Goal: Check status: Check status

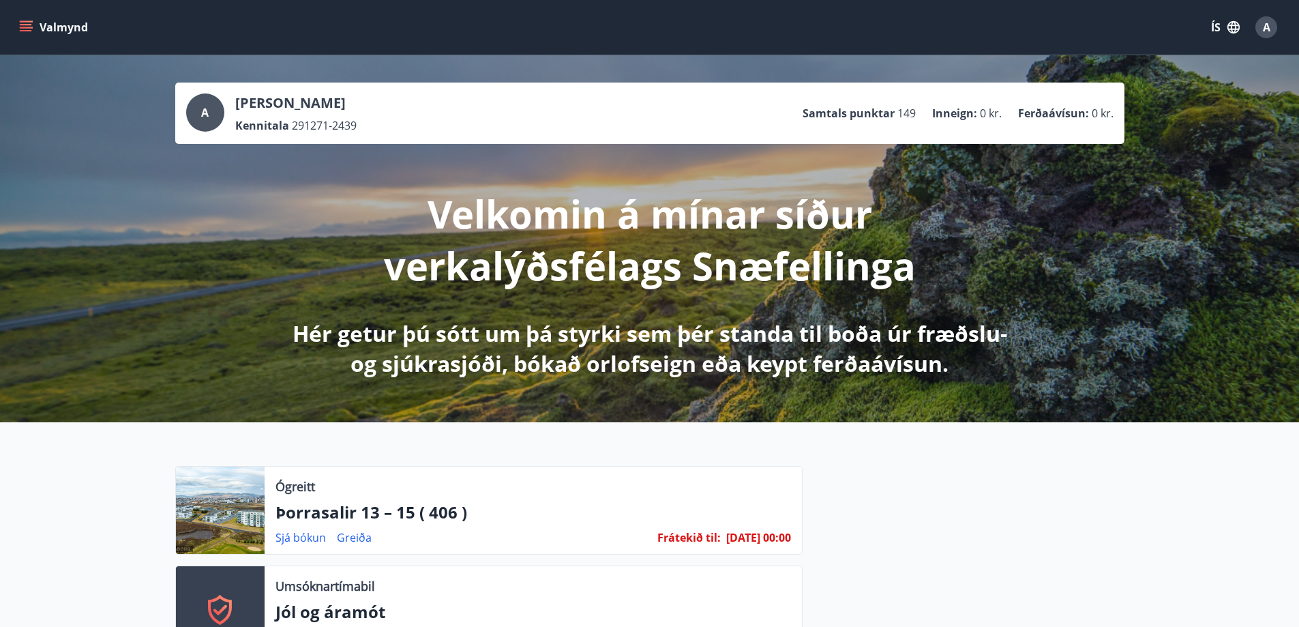
click at [20, 18] on button "Valmynd" at bounding box center [54, 27] width 77 height 25
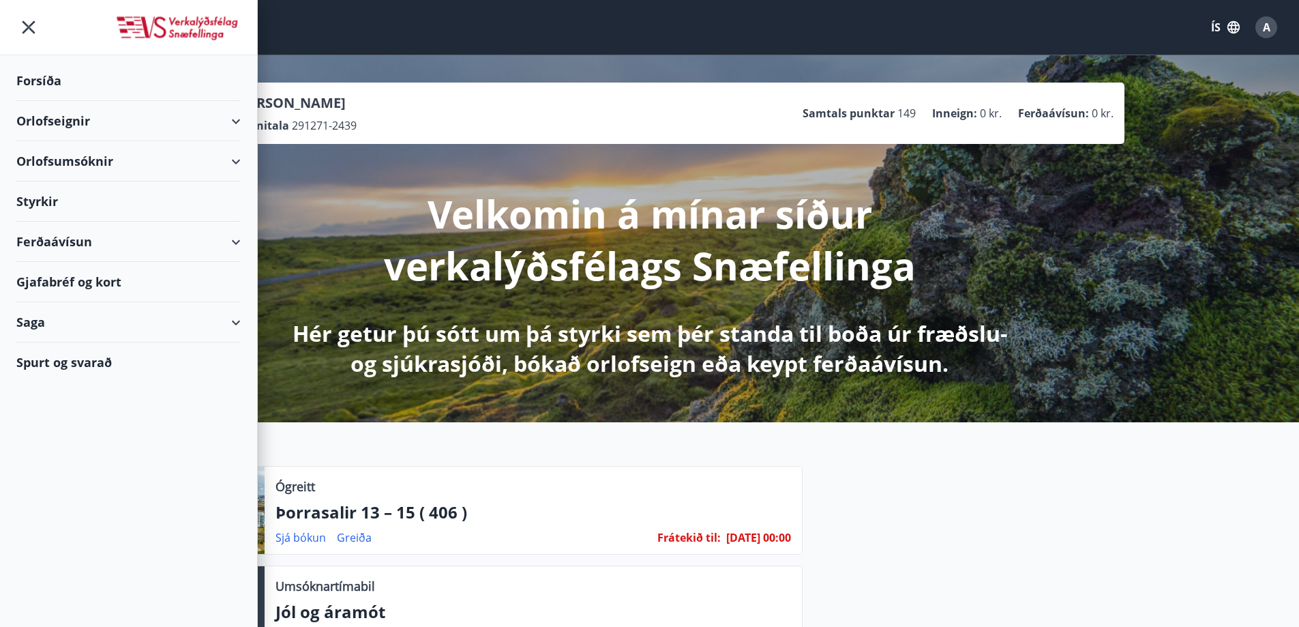
click at [68, 324] on div "Saga" at bounding box center [128, 322] width 224 height 40
click at [61, 414] on div "Umsóknir" at bounding box center [128, 414] width 203 height 29
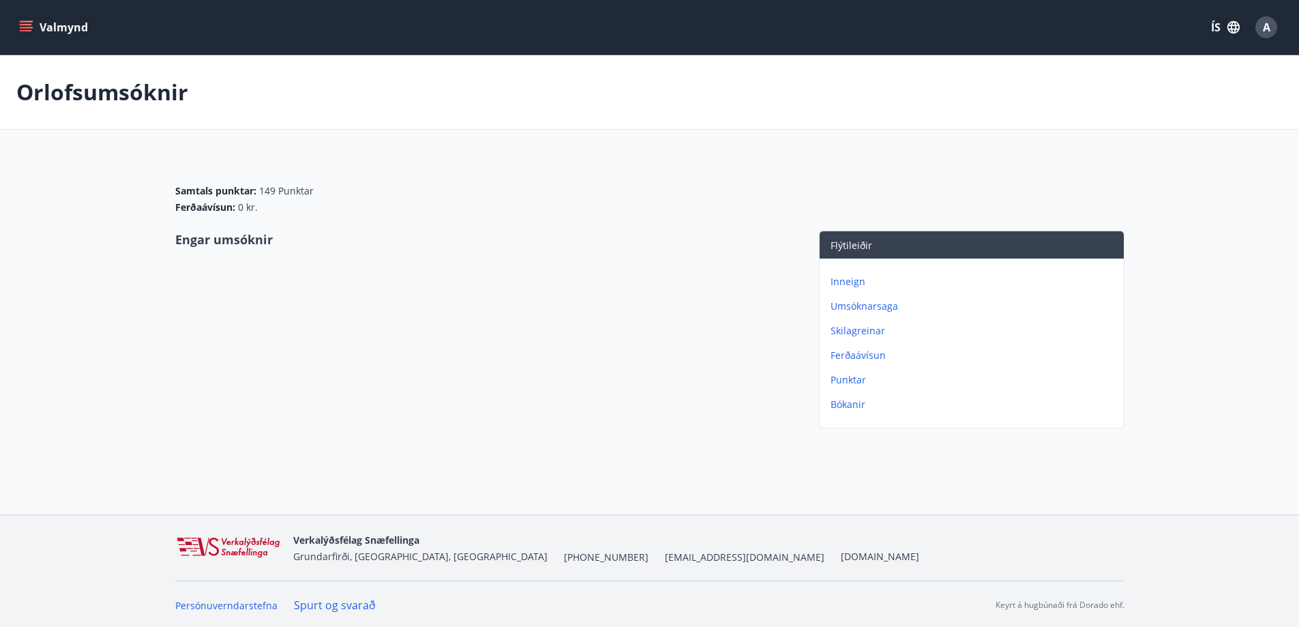
click at [861, 305] on p "Umsóknarsaga" at bounding box center [975, 306] width 288 height 14
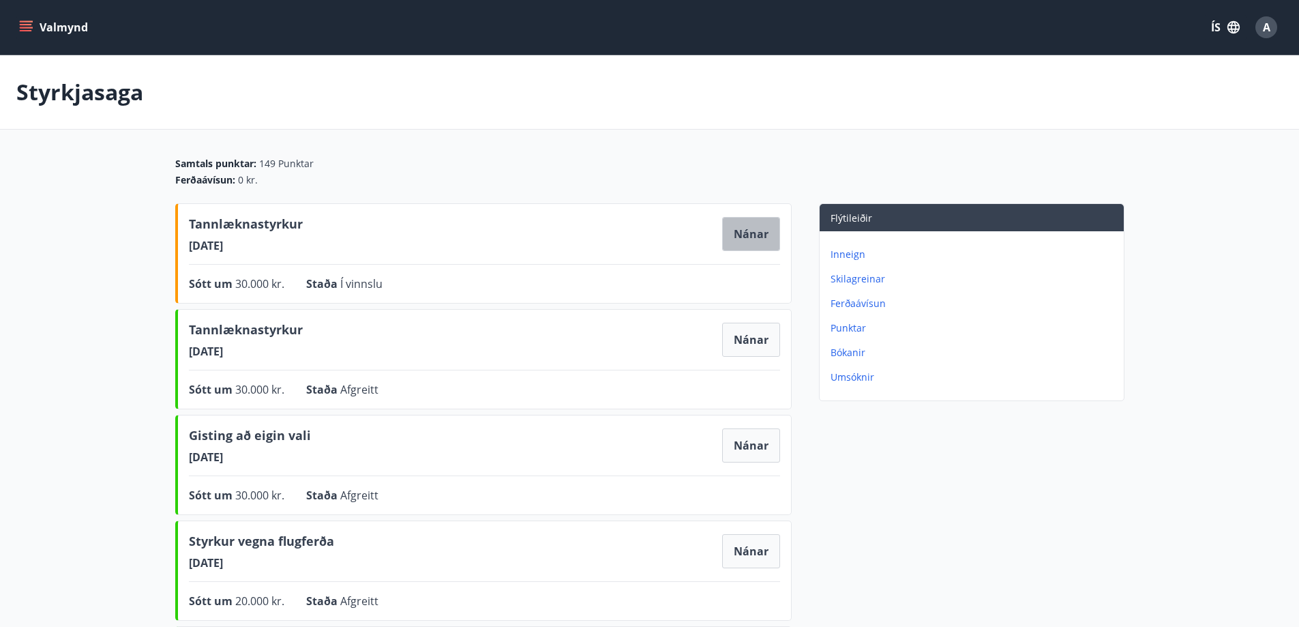
click at [740, 224] on button "Nánar" at bounding box center [751, 234] width 58 height 34
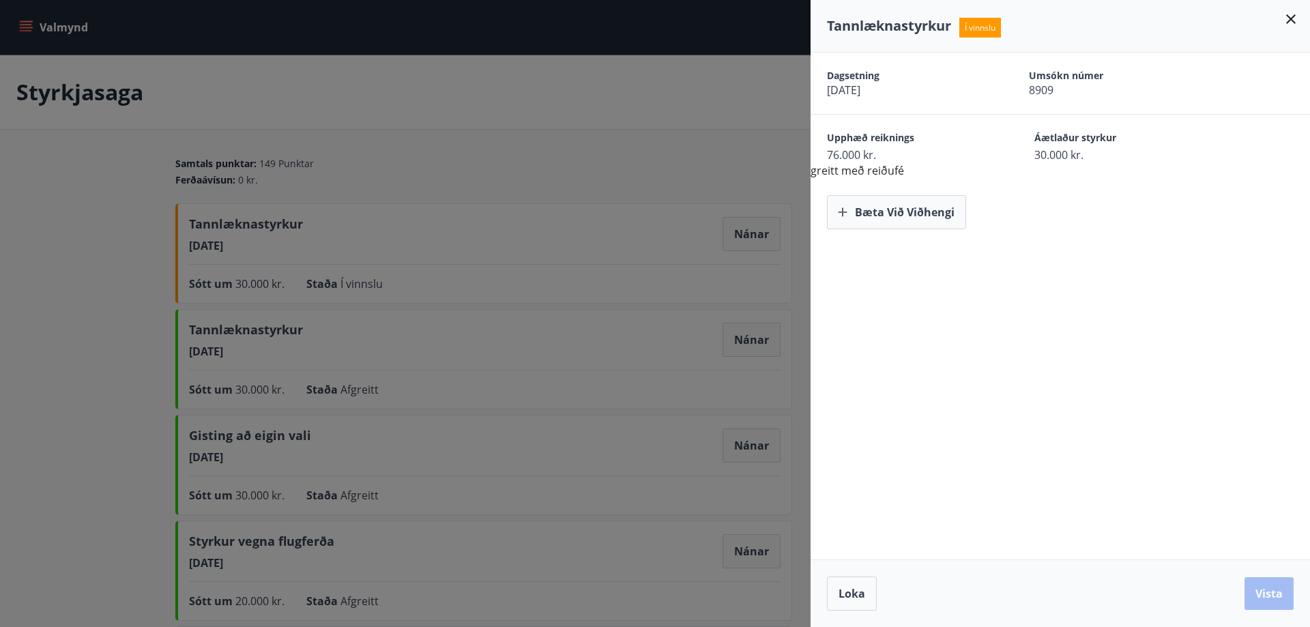
click at [1294, 18] on icon at bounding box center [1290, 19] width 16 height 16
